Goal: Complete application form: Complete application form

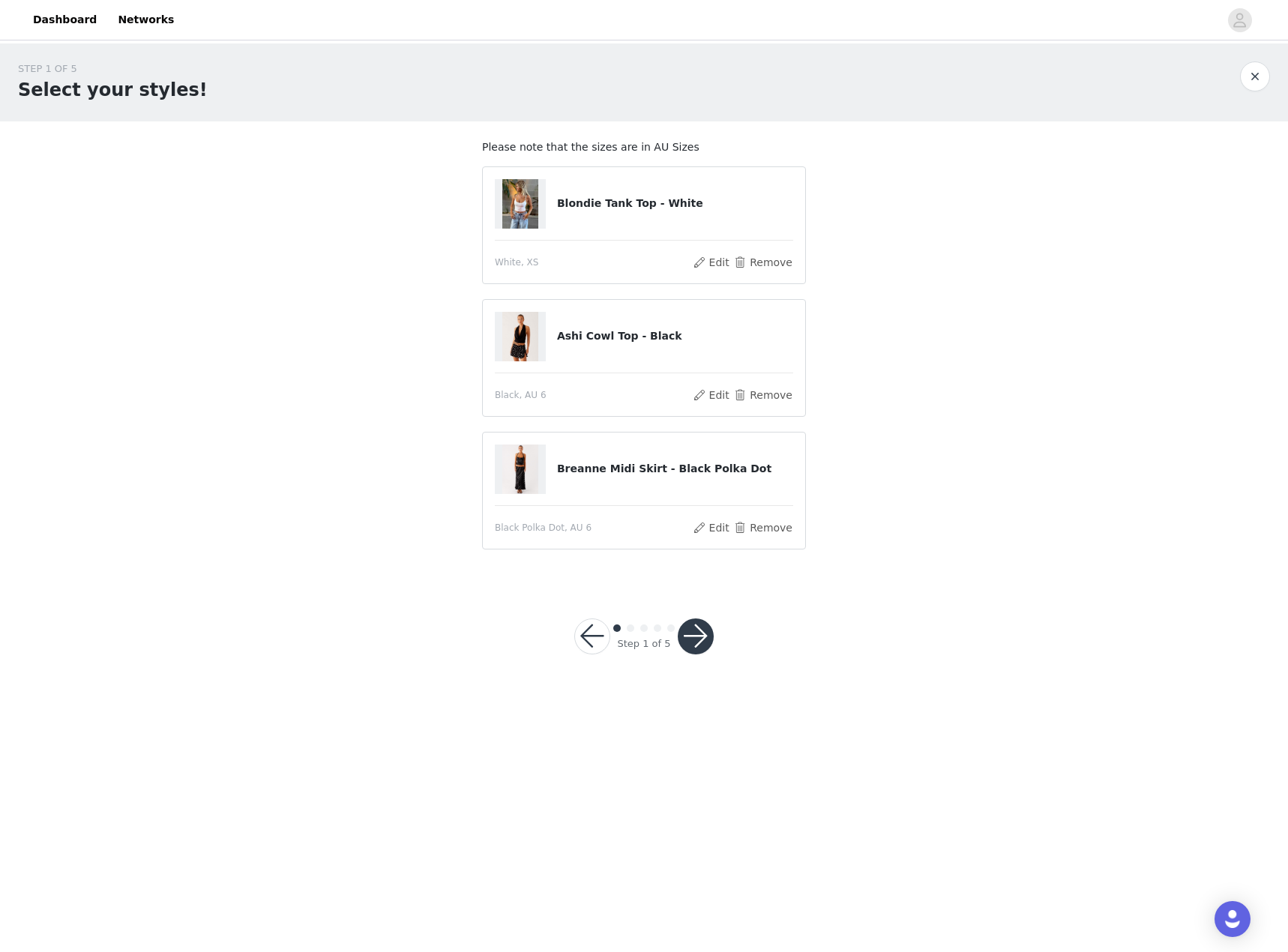
click at [698, 624] on div "Step 1 of 5" at bounding box center [643, 637] width 175 height 72
click at [698, 646] on button "button" at bounding box center [696, 637] width 36 height 36
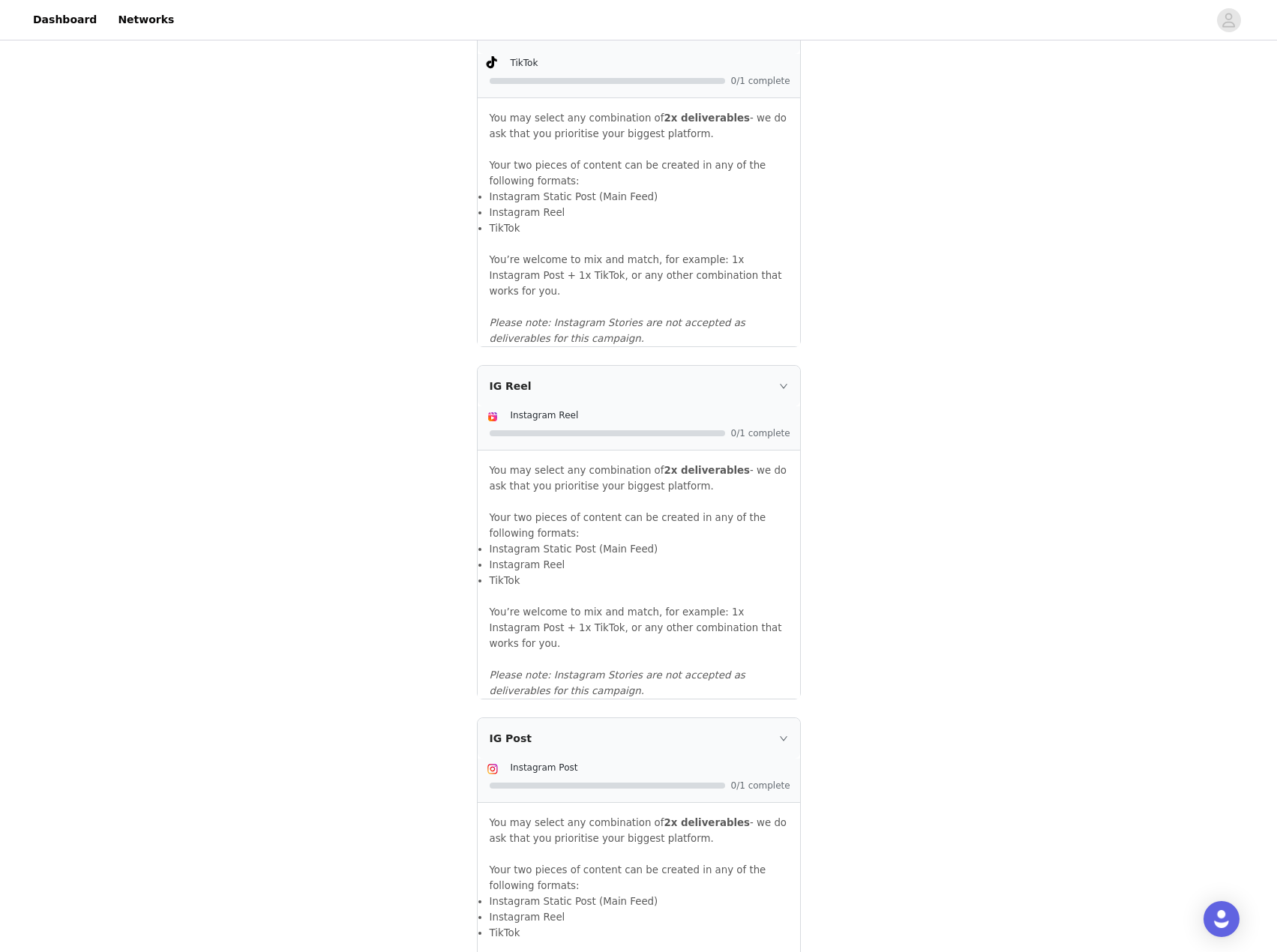
scroll to position [1380, 0]
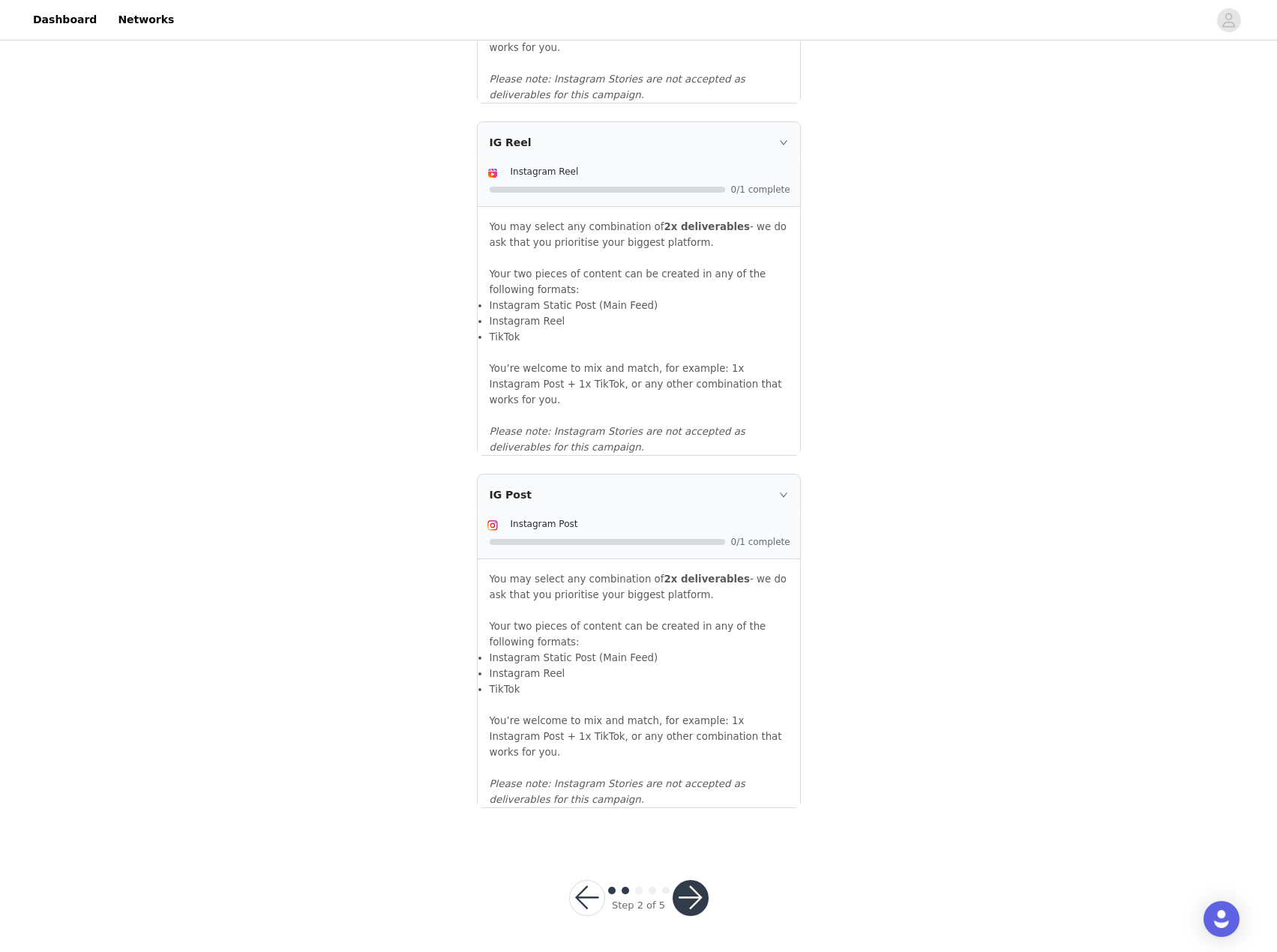
click at [704, 890] on button "button" at bounding box center [691, 898] width 36 height 36
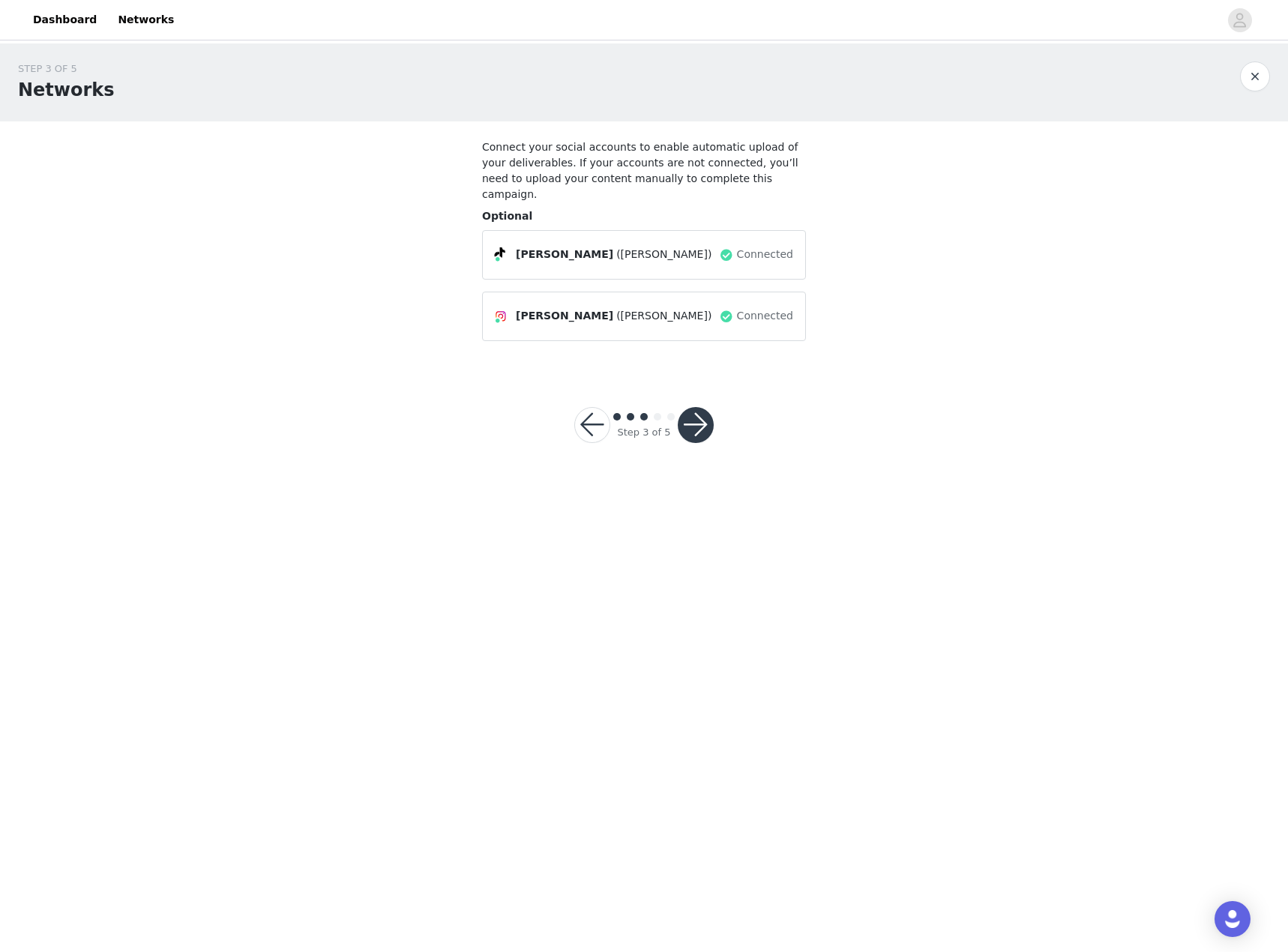
click at [710, 407] on button "button" at bounding box center [696, 425] width 36 height 36
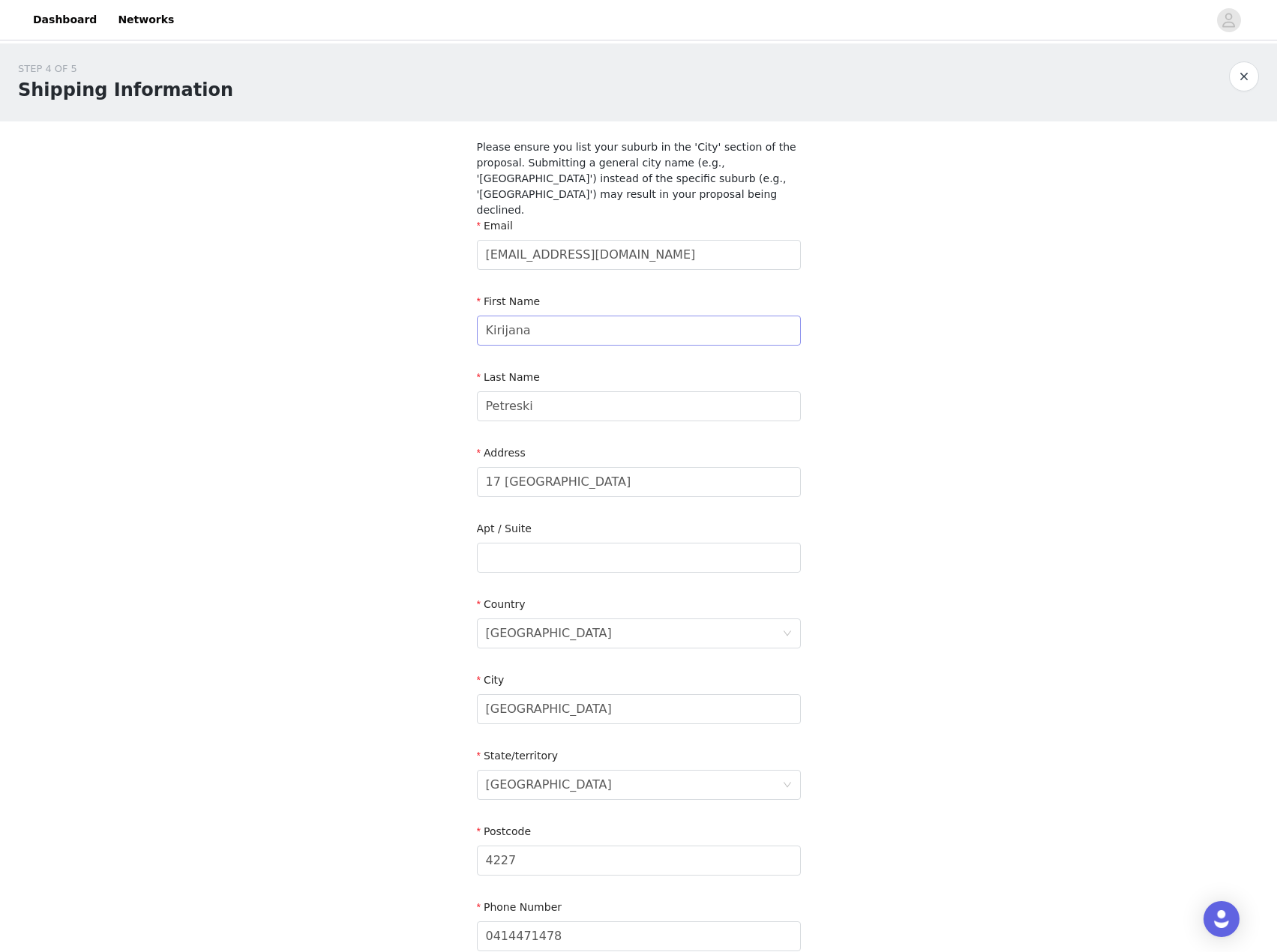
scroll to position [134, 0]
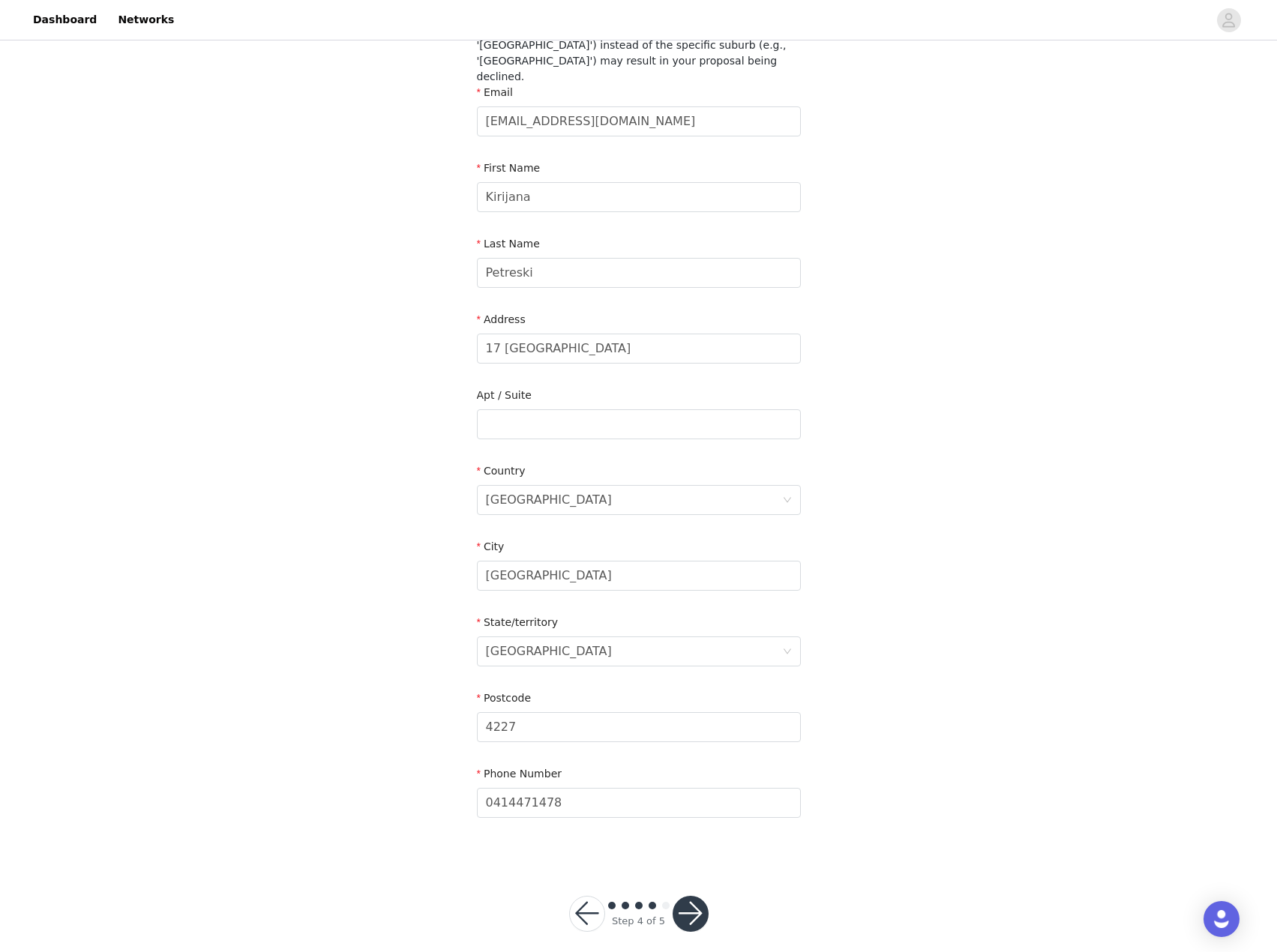
click at [698, 896] on button "button" at bounding box center [691, 914] width 36 height 36
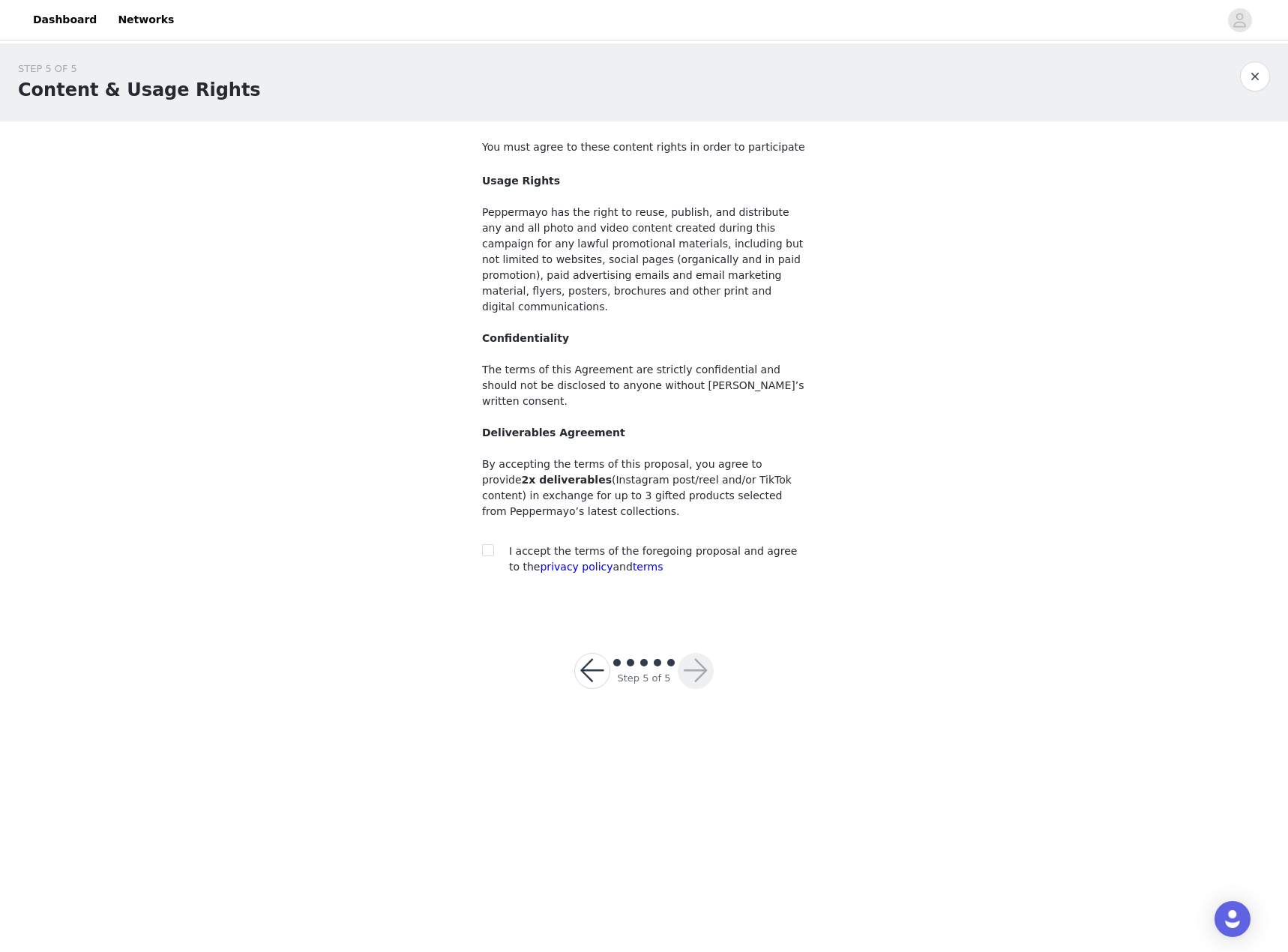
click at [500, 544] on div at bounding box center [492, 551] width 21 height 16
drag, startPoint x: 495, startPoint y: 517, endPoint x: 484, endPoint y: 520, distance: 11.4
click at [495, 544] on div at bounding box center [492, 551] width 21 height 16
click at [483, 545] on input "checkbox" at bounding box center [487, 549] width 10 height 10
checkbox input "true"
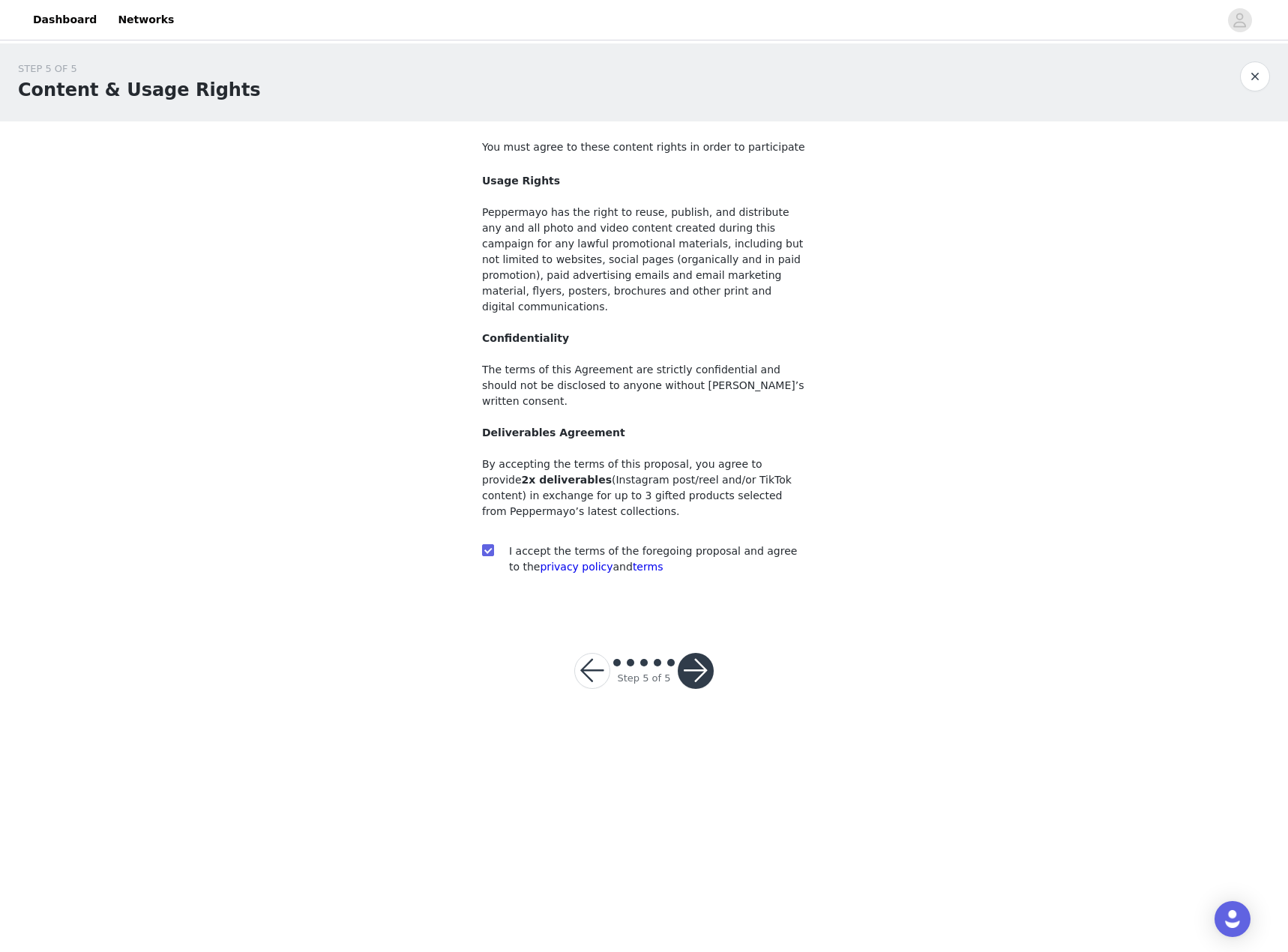
click at [679, 654] on button "button" at bounding box center [696, 672] width 36 height 36
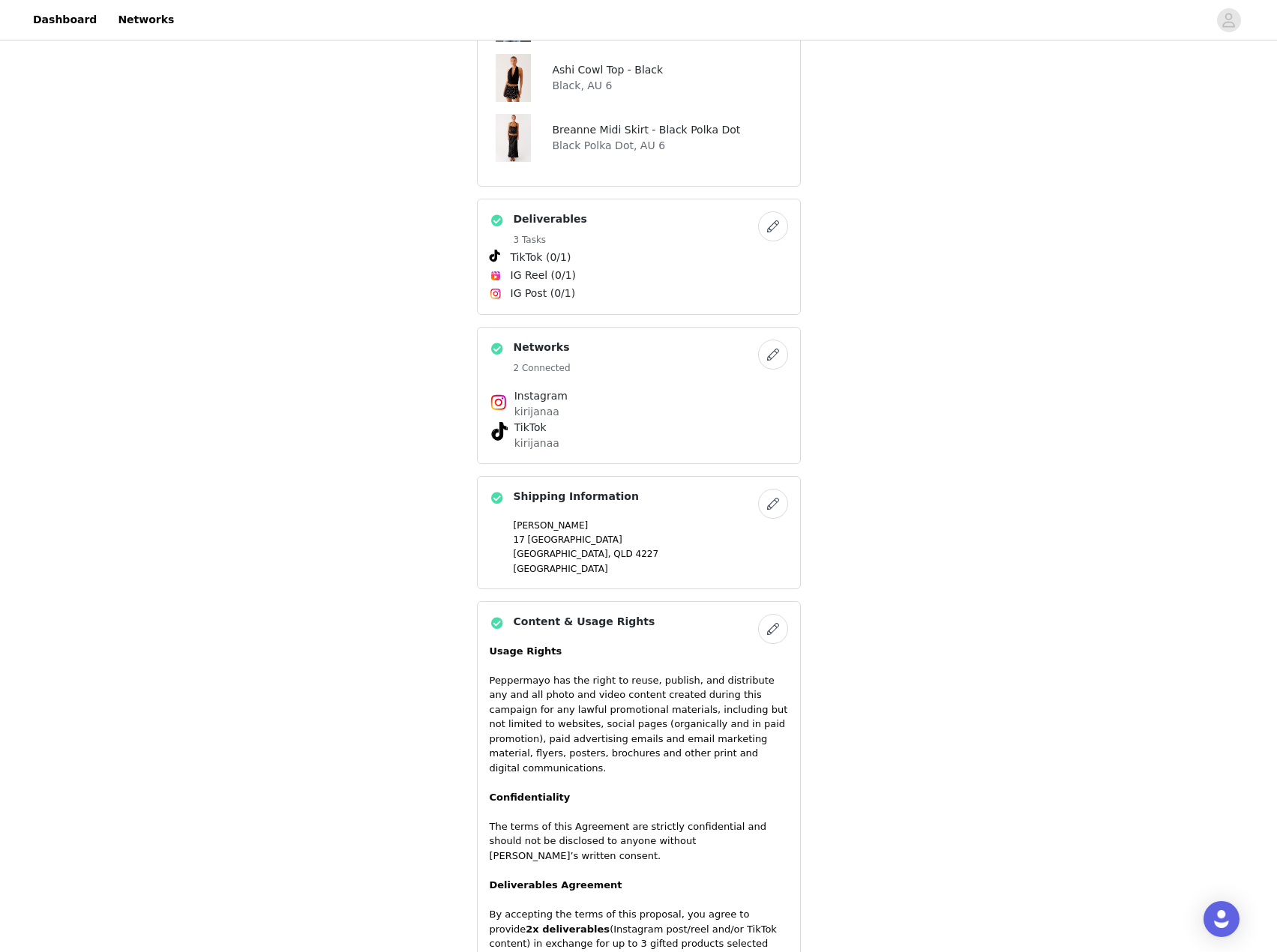
scroll to position [894, 0]
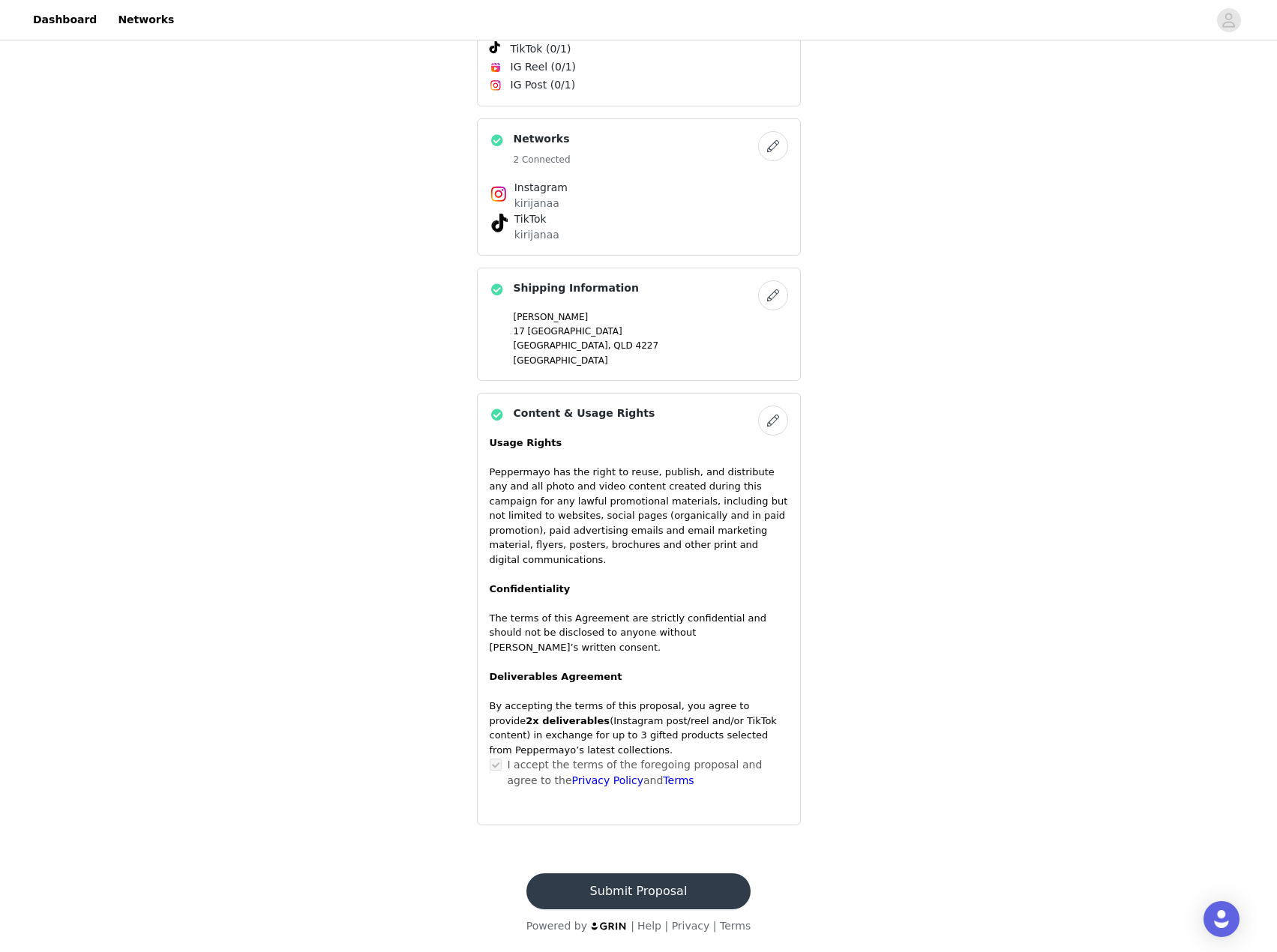
click at [638, 880] on button "Submit Proposal" at bounding box center [638, 891] width 225 height 36
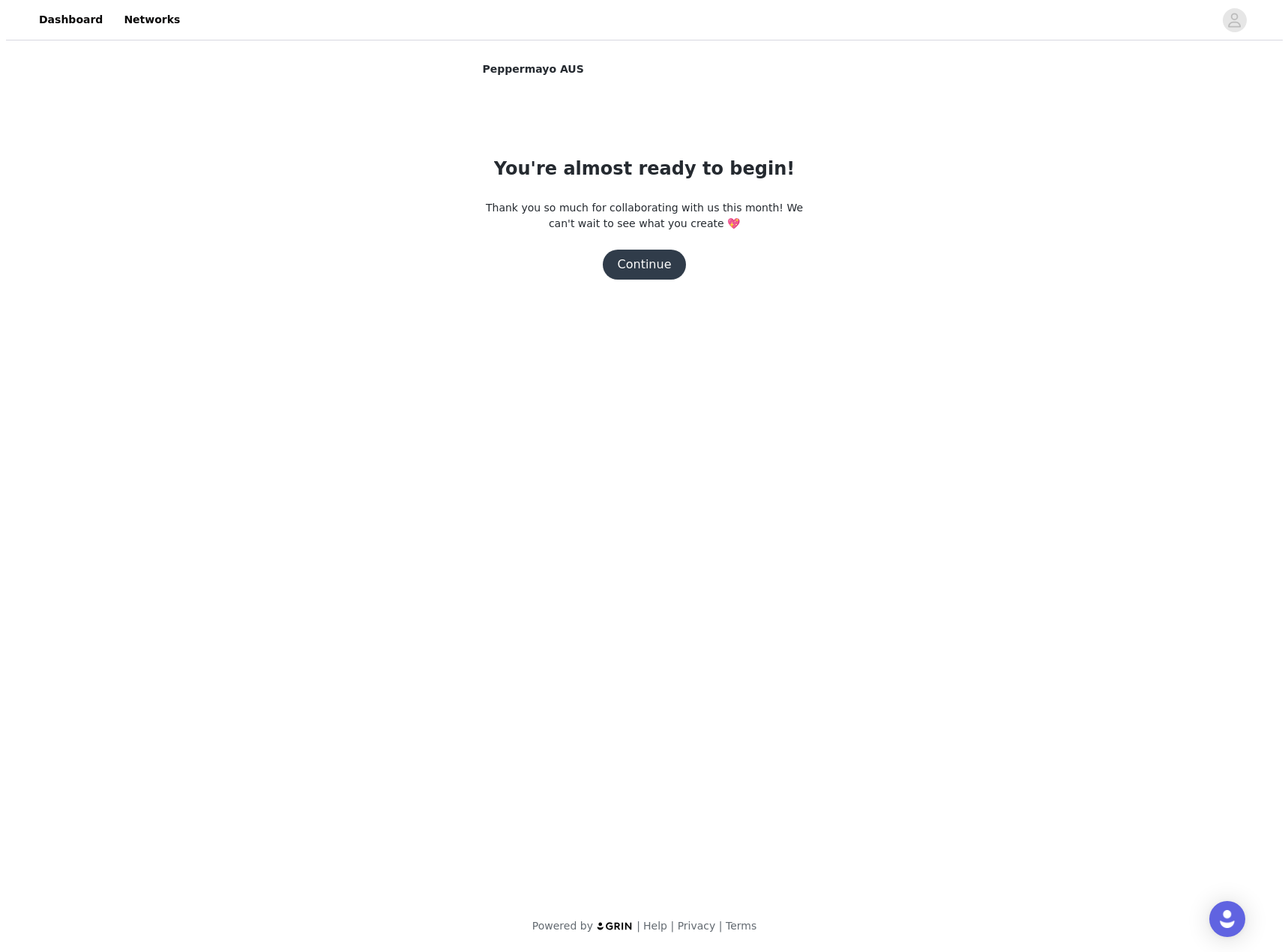
scroll to position [0, 0]
click at [675, 257] on button "Continue" at bounding box center [644, 265] width 84 height 30
